Goal: Transaction & Acquisition: Purchase product/service

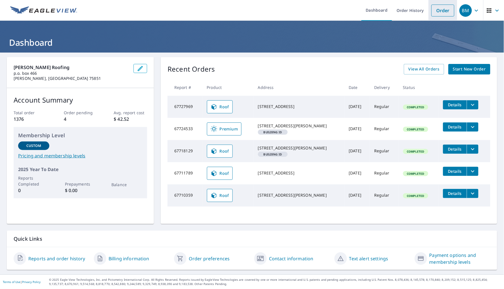
click at [438, 12] on link "Order" at bounding box center [443, 11] width 23 height 12
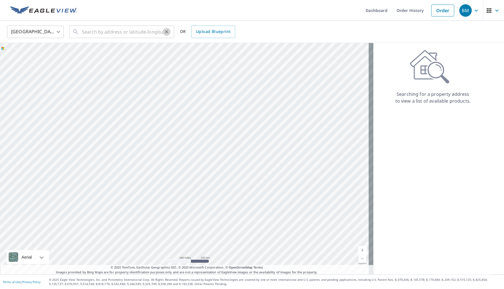
click at [167, 34] on icon "Clear" at bounding box center [167, 32] width 6 height 6
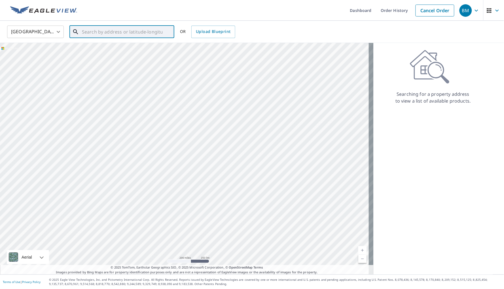
click at [131, 34] on input "text" at bounding box center [122, 32] width 81 height 16
paste input "[STREET_ADDRESS][PERSON_NAME][PERSON_NAME]"
click at [129, 50] on span "[STREET_ADDRESS][PERSON_NAME]" at bounding box center [125, 48] width 89 height 7
type input "[STREET_ADDRESS][PERSON_NAME][PERSON_NAME]"
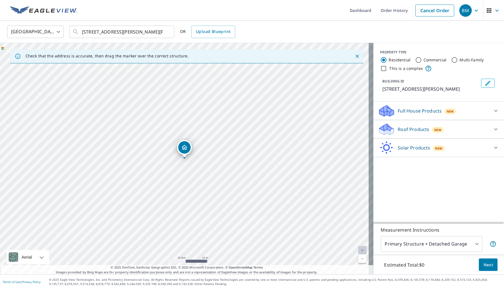
click at [433, 132] on div "New" at bounding box center [438, 130] width 11 height 6
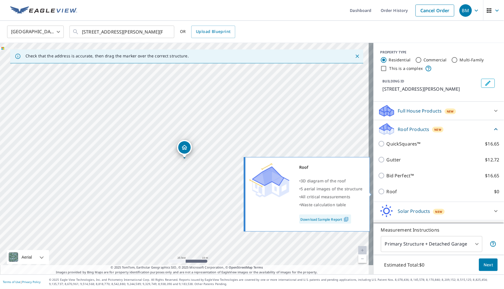
click at [389, 193] on p "Roof" at bounding box center [392, 191] width 10 height 7
click at [387, 193] on input "Roof $0" at bounding box center [382, 191] width 9 height 7
checkbox input "true"
type input "3"
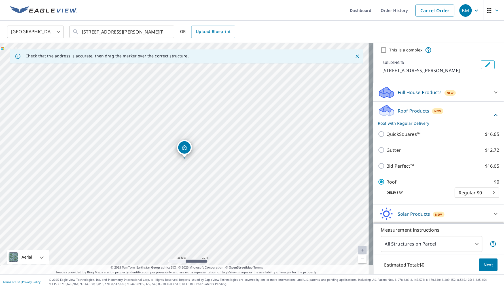
scroll to position [18, 0]
click at [486, 190] on body "BM BM Dashboard Order History Cancel Order BM [GEOGRAPHIC_DATA] [GEOGRAPHIC_DAT…" at bounding box center [252, 144] width 504 height 289
click at [487, 189] on li "Regular $0" at bounding box center [468, 191] width 44 height 10
click at [484, 264] on span "Next" at bounding box center [489, 264] width 10 height 7
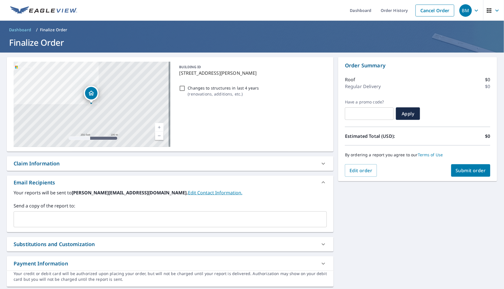
click at [139, 222] on input "text" at bounding box center [166, 219] width 300 height 11
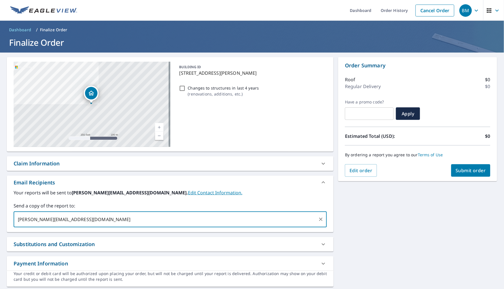
type input "[PERSON_NAME][EMAIL_ADDRESS][DOMAIN_NAME]"
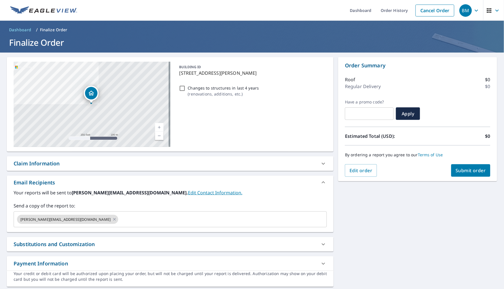
click at [135, 197] on div "Your reports will be sent to [PERSON_NAME][EMAIL_ADDRESS][DOMAIN_NAME]. Edit Co…" at bounding box center [171, 208] width 314 height 38
click at [465, 170] on span "Submit order" at bounding box center [471, 170] width 30 height 6
